Goal: Check status: Check status

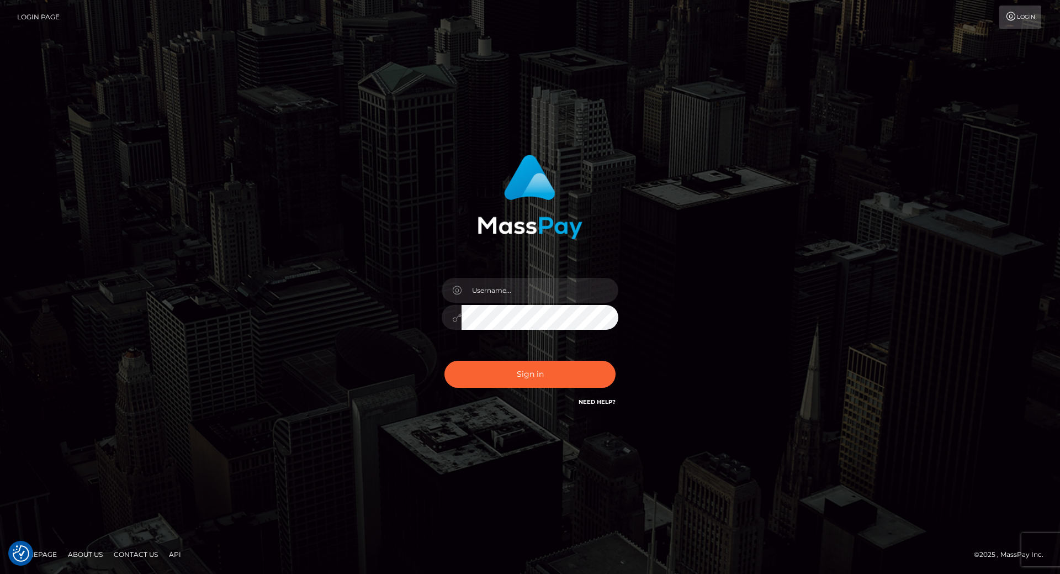
click at [505, 304] on div at bounding box center [530, 312] width 193 height 84
click at [505, 294] on input "text" at bounding box center [540, 290] width 157 height 25
type input "[PERSON_NAME].throne"
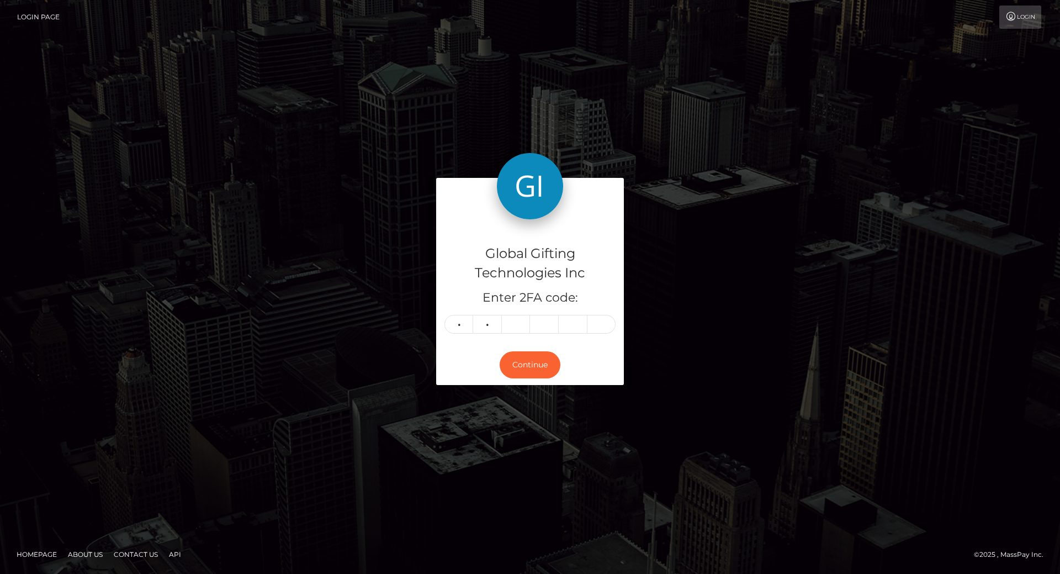
type input "6"
type input "2"
type input "9"
type input "7"
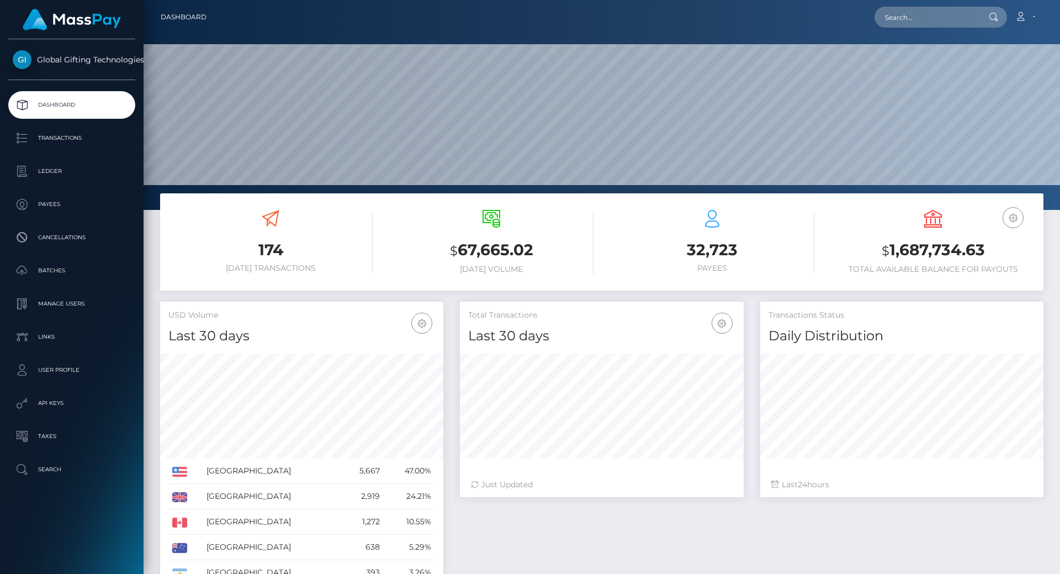
scroll to position [196, 284]
click at [959, 254] on h3 "$ 1,687,734.63" at bounding box center [933, 250] width 204 height 23
copy h3 "1,687,734.63"
click at [959, 254] on h3 "$ 1,687,734.63" at bounding box center [933, 250] width 204 height 23
